Goal: Find specific page/section: Find specific page/section

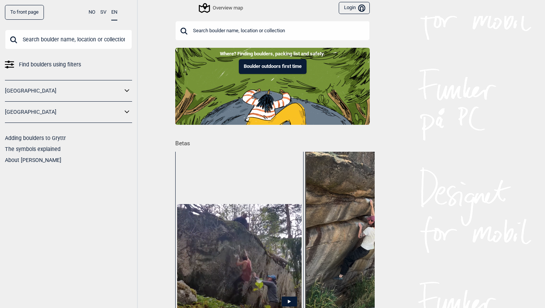
click at [232, 8] on div "Overview map" at bounding box center [221, 7] width 43 height 9
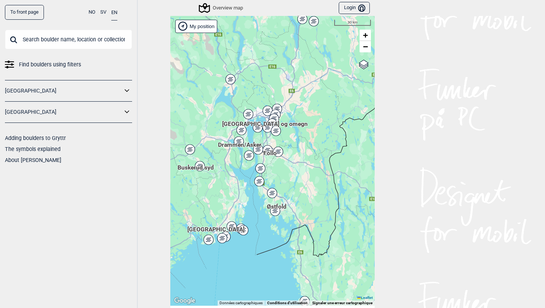
drag, startPoint x: 261, startPoint y: 125, endPoint x: 290, endPoint y: 164, distance: 49.0
click at [290, 164] on div "Hallingdal Stange [GEOGRAPHIC_DATA] syd [GEOGRAPHIC_DATA] og omegn [GEOGRAPHIC_…" at bounding box center [272, 160] width 205 height 289
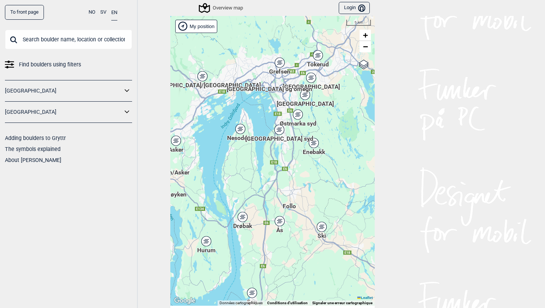
drag, startPoint x: 218, startPoint y: 115, endPoint x: 218, endPoint y: 167, distance: 52.3
click at [218, 167] on div "Hallingdal Stange [GEOGRAPHIC_DATA] syd [GEOGRAPHIC_DATA] og omegn [GEOGRAPHIC_…" at bounding box center [272, 160] width 205 height 289
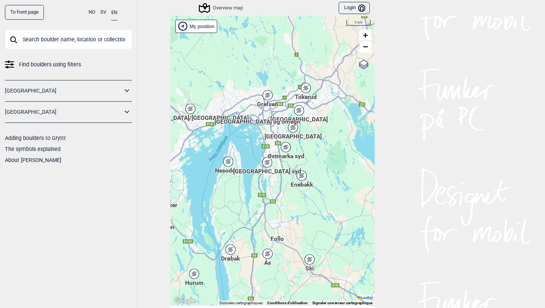
drag, startPoint x: 251, startPoint y: 111, endPoint x: 239, endPoint y: 143, distance: 34.3
click at [239, 143] on div "Hallingdal Stange [GEOGRAPHIC_DATA] syd [GEOGRAPHIC_DATA] og omegn [GEOGRAPHIC_…" at bounding box center [272, 160] width 205 height 289
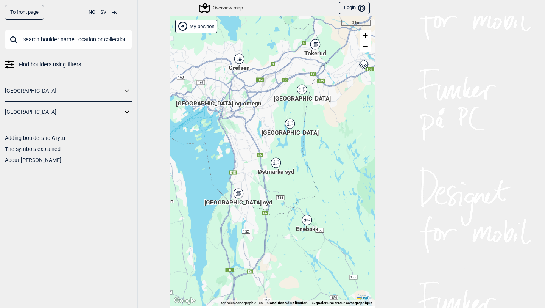
drag, startPoint x: 264, startPoint y: 131, endPoint x: 187, endPoint y: 151, distance: 79.6
click at [187, 151] on div "Hallingdal Stange [GEOGRAPHIC_DATA] syd [GEOGRAPHIC_DATA] og omegn [GEOGRAPHIC_…" at bounding box center [272, 160] width 205 height 289
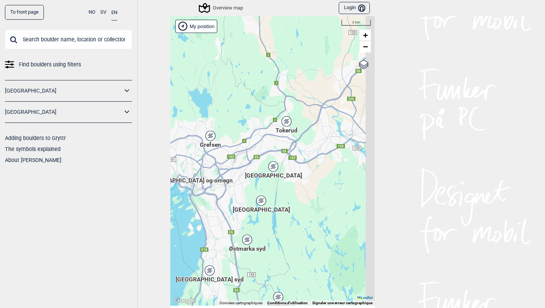
drag, startPoint x: 267, startPoint y: 40, endPoint x: 244, endPoint y: 178, distance: 140.5
click at [244, 178] on div "Hallingdal Stange [GEOGRAPHIC_DATA] syd [GEOGRAPHIC_DATA] og omegn [GEOGRAPHIC_…" at bounding box center [272, 160] width 205 height 289
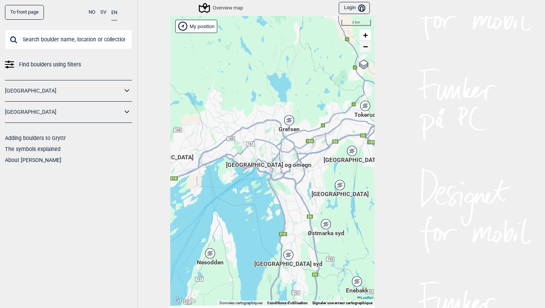
drag, startPoint x: 262, startPoint y: 131, endPoint x: 360, endPoint y: 42, distance: 131.6
click at [360, 42] on div "Hallingdal Stange [GEOGRAPHIC_DATA] syd [GEOGRAPHIC_DATA] og omegn [GEOGRAPHIC_…" at bounding box center [272, 160] width 205 height 289
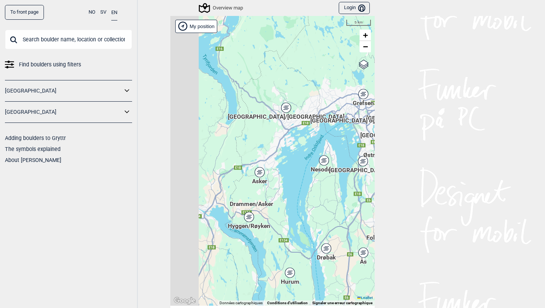
drag, startPoint x: 223, startPoint y: 203, endPoint x: 304, endPoint y: 177, distance: 84.8
click at [304, 177] on div "Hallingdal Stange [GEOGRAPHIC_DATA] syd [GEOGRAPHIC_DATA] og omegn [GEOGRAPHIC_…" at bounding box center [272, 160] width 205 height 289
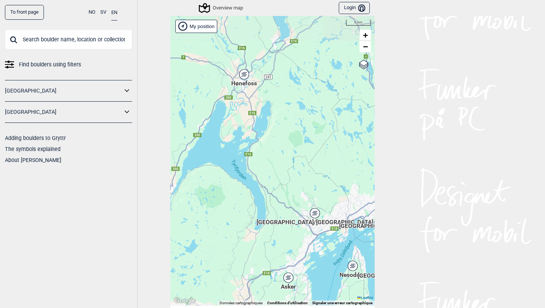
drag, startPoint x: 289, startPoint y: 50, endPoint x: 314, endPoint y: 156, distance: 109.7
click at [314, 156] on div "Hallingdal Stange [GEOGRAPHIC_DATA] syd [GEOGRAPHIC_DATA] og omegn [GEOGRAPHIC_…" at bounding box center [272, 160] width 205 height 289
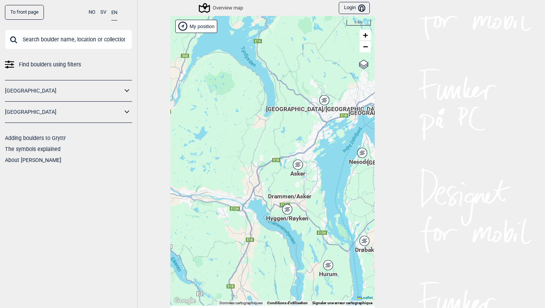
drag, startPoint x: 239, startPoint y: 138, endPoint x: 233, endPoint y: 16, distance: 121.7
click at [233, 16] on div "Hallingdal Stange [GEOGRAPHIC_DATA] syd [GEOGRAPHIC_DATA] og omegn [GEOGRAPHIC_…" at bounding box center [272, 160] width 205 height 289
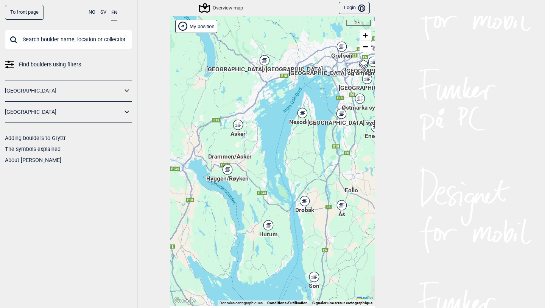
drag, startPoint x: 286, startPoint y: 119, endPoint x: 245, endPoint y: 91, distance: 49.2
click at [245, 91] on div "Hallingdal Stange [GEOGRAPHIC_DATA] syd [GEOGRAPHIC_DATA] og omegn [GEOGRAPHIC_…" at bounding box center [272, 160] width 205 height 289
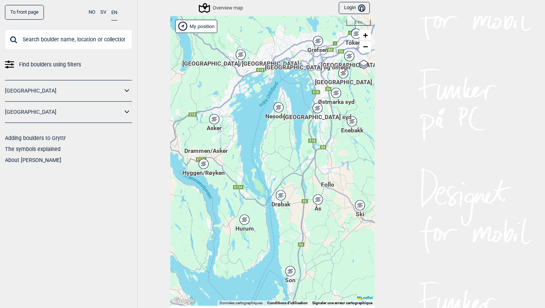
drag, startPoint x: 283, startPoint y: 119, endPoint x: 259, endPoint y: 114, distance: 24.8
click at [259, 114] on div "Hallingdal Stange [GEOGRAPHIC_DATA] syd [GEOGRAPHIC_DATA] og omegn [GEOGRAPHIC_…" at bounding box center [272, 160] width 205 height 289
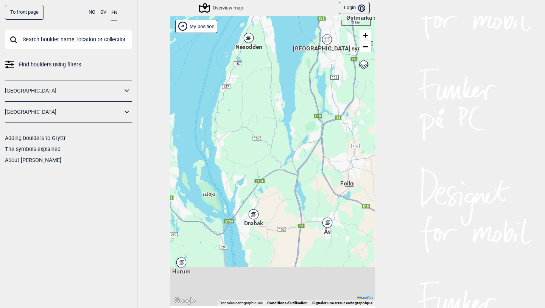
drag, startPoint x: 305, startPoint y: 110, endPoint x: 290, endPoint y: 47, distance: 64.7
click at [290, 47] on div "Hallingdal Stange [GEOGRAPHIC_DATA] syd [GEOGRAPHIC_DATA] og omegn [GEOGRAPHIC_…" at bounding box center [272, 160] width 205 height 289
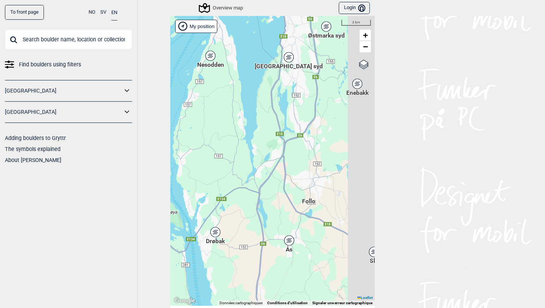
drag, startPoint x: 314, startPoint y: 160, endPoint x: 262, endPoint y: 207, distance: 70.5
click at [262, 208] on div "Hallingdal Stange [GEOGRAPHIC_DATA] syd [GEOGRAPHIC_DATA] og omegn [GEOGRAPHIC_…" at bounding box center [272, 160] width 205 height 289
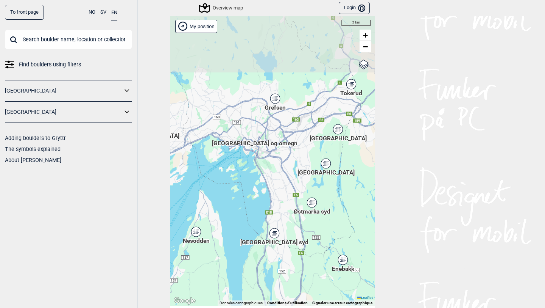
drag, startPoint x: 255, startPoint y: 84, endPoint x: 255, endPoint y: 232, distance: 148.1
click at [255, 232] on div "Hallingdal Stange [GEOGRAPHIC_DATA] syd [GEOGRAPHIC_DATA] og omegn [GEOGRAPHIC_…" at bounding box center [272, 160] width 205 height 289
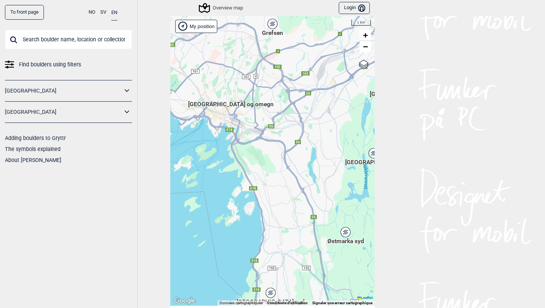
drag, startPoint x: 251, startPoint y: 154, endPoint x: 281, endPoint y: 176, distance: 37.1
click at [281, 176] on div "Hallingdal Stange [GEOGRAPHIC_DATA] syd [GEOGRAPHIC_DATA] og omegn [GEOGRAPHIC_…" at bounding box center [272, 160] width 205 height 289
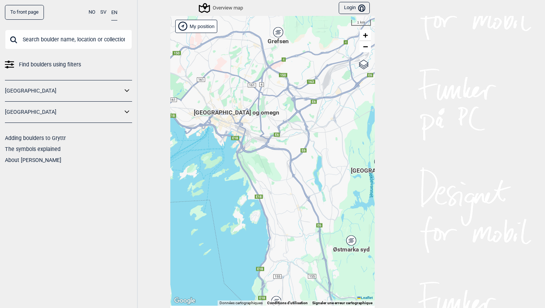
click at [42, 39] on input "text" at bounding box center [68, 40] width 127 height 20
click at [129, 90] on icon at bounding box center [127, 90] width 5 height 3
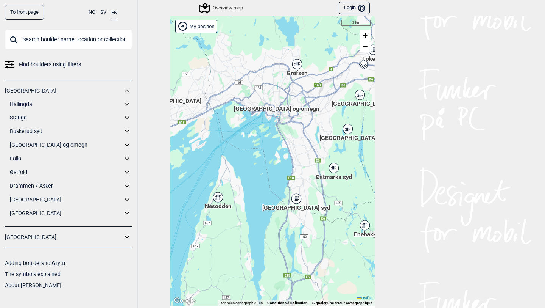
drag, startPoint x: 249, startPoint y: 200, endPoint x: 274, endPoint y: 181, distance: 30.8
click at [274, 181] on div "Hallingdal Stange [GEOGRAPHIC_DATA] syd [GEOGRAPHIC_DATA] og omegn [GEOGRAPHIC_…" at bounding box center [272, 160] width 205 height 289
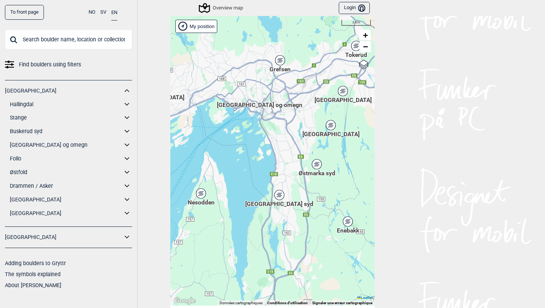
drag, startPoint x: 346, startPoint y: 145, endPoint x: 264, endPoint y: 145, distance: 82.2
click at [264, 145] on div "Hallingdal Stange [GEOGRAPHIC_DATA] syd [GEOGRAPHIC_DATA] og omegn [GEOGRAPHIC_…" at bounding box center [272, 160] width 205 height 289
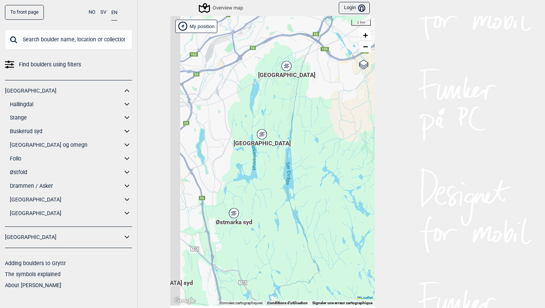
drag, startPoint x: 226, startPoint y: 190, endPoint x: 254, endPoint y: 196, distance: 29.1
click at [254, 196] on div "Hallingdal Stange [GEOGRAPHIC_DATA] syd [GEOGRAPHIC_DATA] og omegn [GEOGRAPHIC_…" at bounding box center [272, 160] width 205 height 289
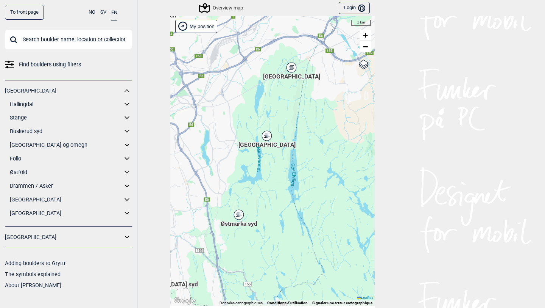
click at [270, 136] on icon at bounding box center [266, 136] width 9 height 10
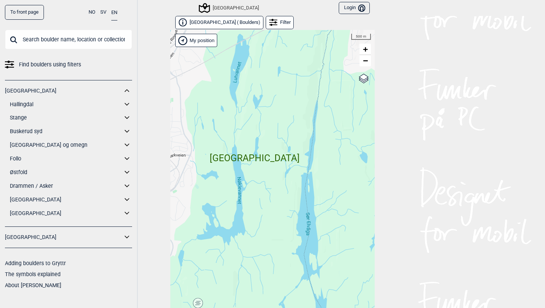
scroll to position [11, 0]
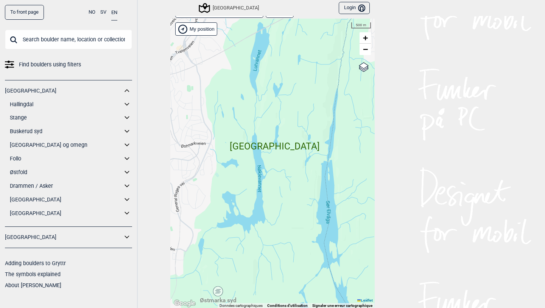
click at [266, 145] on div "Hallingdal Stange [GEOGRAPHIC_DATA] syd [GEOGRAPHIC_DATA] og omegn [GEOGRAPHIC_…" at bounding box center [272, 163] width 205 height 289
